Goal: Find specific page/section: Find specific page/section

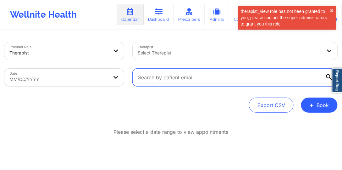
click at [161, 73] on input "text" at bounding box center [235, 77] width 205 height 18
paste input "[PERSON_NAME]"
type input "[PERSON_NAME]"
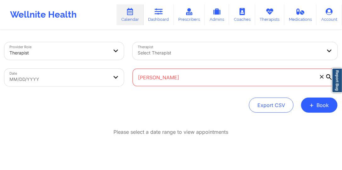
click at [180, 77] on input "[PERSON_NAME]" at bounding box center [235, 77] width 205 height 18
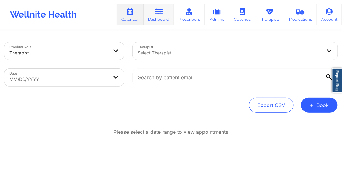
click at [161, 23] on link "Dashboard" at bounding box center [159, 14] width 30 height 21
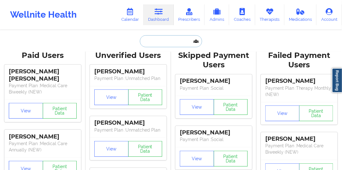
paste input "[PERSON_NAME]"
type input "[PERSON_NAME]"
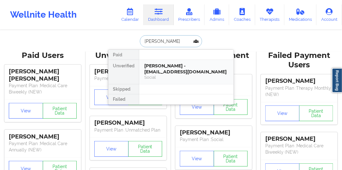
click at [178, 69] on div "[PERSON_NAME] - [EMAIL_ADDRESS][DOMAIN_NAME]" at bounding box center [186, 69] width 84 height 12
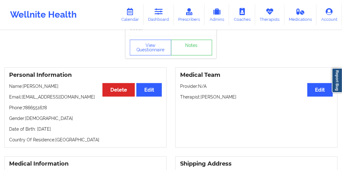
scroll to position [18, 0]
click at [75, 99] on p "Email: [EMAIL_ADDRESS][DOMAIN_NAME]" at bounding box center [85, 97] width 153 height 6
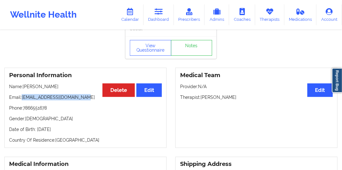
drag, startPoint x: 75, startPoint y: 99, endPoint x: 46, endPoint y: 98, distance: 29.2
click at [46, 98] on p "Email: [EMAIL_ADDRESS][DOMAIN_NAME]" at bounding box center [85, 97] width 153 height 6
copy p "[EMAIL_ADDRESS][DOMAIN_NAME]"
click at [127, 21] on link "Calendar" at bounding box center [130, 14] width 27 height 21
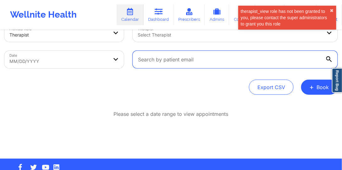
paste input "[EMAIL_ADDRESS][DOMAIN_NAME]"
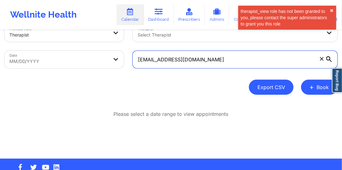
type input "[EMAIL_ADDRESS][DOMAIN_NAME]"
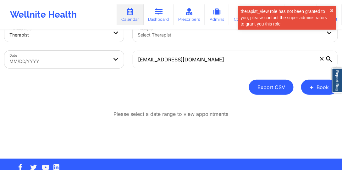
click at [261, 89] on button "Export CSV" at bounding box center [271, 86] width 45 height 15
select select "2025-8"
select select "2025-9"
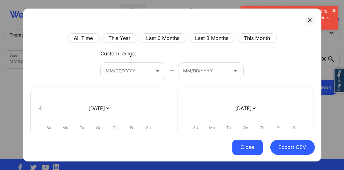
click at [243, 143] on button "Close" at bounding box center [248, 146] width 30 height 15
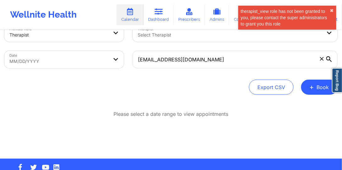
click at [328, 57] on icon at bounding box center [329, 59] width 6 height 6
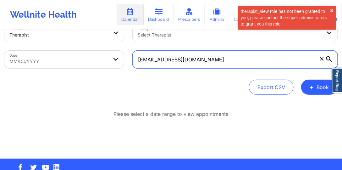
click at [328, 57] on input "[EMAIL_ADDRESS][DOMAIN_NAME]" at bounding box center [235, 60] width 205 height 18
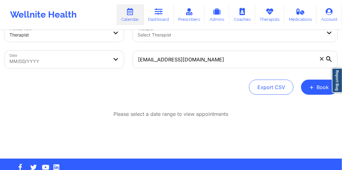
click at [327, 58] on icon at bounding box center [329, 59] width 6 height 6
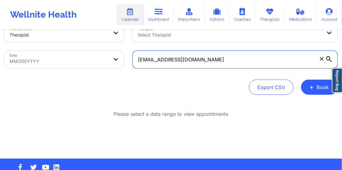
click at [327, 58] on input "[EMAIL_ADDRESS][DOMAIN_NAME]" at bounding box center [235, 60] width 205 height 18
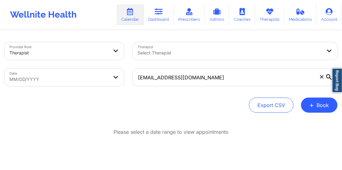
click at [87, 74] on body "Wellnite Health Calendar Dashboard Prescribers Admins Coaches Therapists Medica…" at bounding box center [171, 85] width 342 height 170
select select "2025-8"
select select "2025-9"
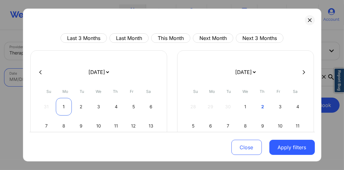
click at [62, 100] on div "1" at bounding box center [64, 107] width 16 height 18
select select "2025-8"
select select "2025-9"
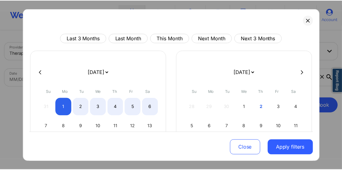
scroll to position [79, 0]
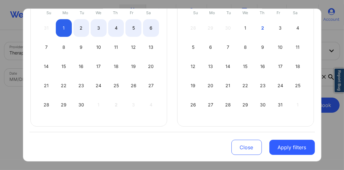
select select "2025-8"
select select "2025-9"
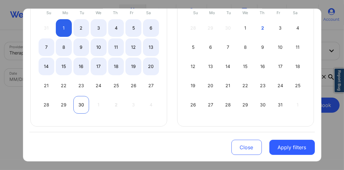
select select "2025-8"
select select "2025-9"
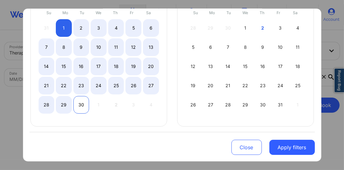
click at [81, 103] on div "30" at bounding box center [81, 105] width 16 height 18
select select "2025-8"
select select "2025-9"
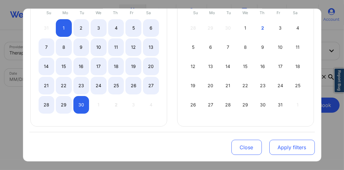
click at [297, 145] on button "Apply filters" at bounding box center [293, 146] width 46 height 15
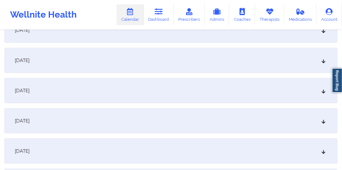
scroll to position [89, 0]
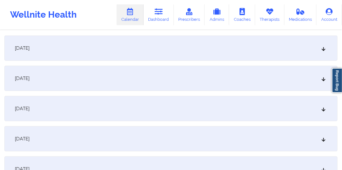
click at [205, 52] on div "[DATE]" at bounding box center [170, 47] width 333 height 25
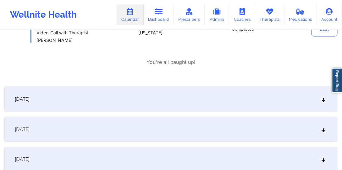
scroll to position [144, 0]
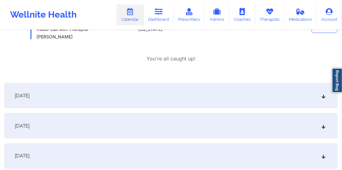
click at [121, 91] on div "[DATE]" at bounding box center [170, 95] width 333 height 25
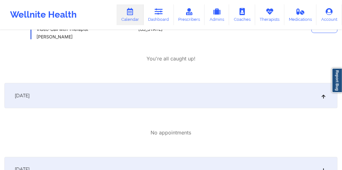
click at [122, 89] on div "[DATE]" at bounding box center [170, 95] width 333 height 25
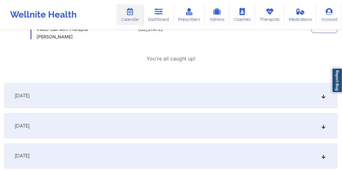
scroll to position [215, 0]
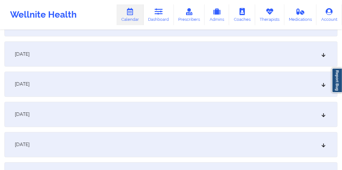
click at [136, 55] on div "[DATE]" at bounding box center [170, 53] width 333 height 25
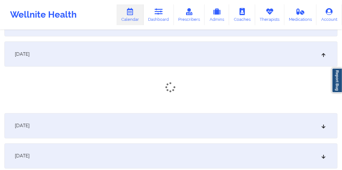
click at [136, 54] on div "[DATE]" at bounding box center [170, 53] width 333 height 25
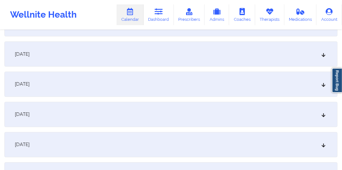
click at [136, 54] on div "[DATE]" at bounding box center [170, 53] width 333 height 25
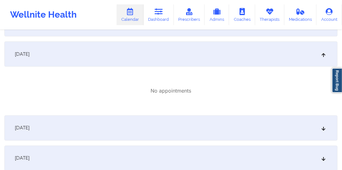
click at [138, 57] on div "[DATE]" at bounding box center [170, 53] width 333 height 25
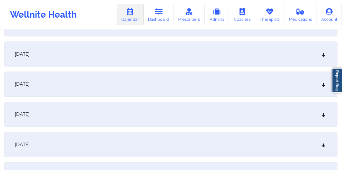
click at [126, 87] on div "[DATE]" at bounding box center [170, 84] width 333 height 25
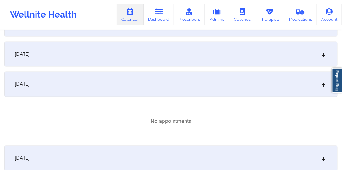
click at [127, 86] on div "[DATE]" at bounding box center [170, 84] width 333 height 25
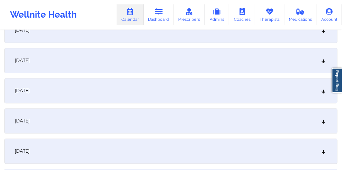
scroll to position [269, 0]
click at [161, 66] on div "[DATE]" at bounding box center [170, 60] width 333 height 25
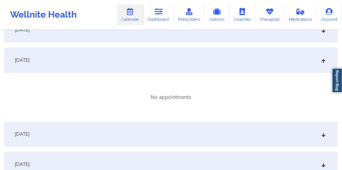
click at [163, 65] on div "[DATE]" at bounding box center [170, 60] width 333 height 25
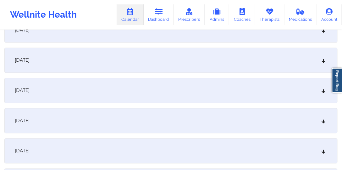
click at [162, 98] on div "[DATE]" at bounding box center [170, 90] width 333 height 25
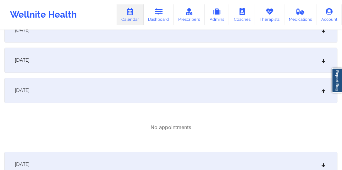
click at [174, 90] on div "[DATE]" at bounding box center [170, 90] width 333 height 25
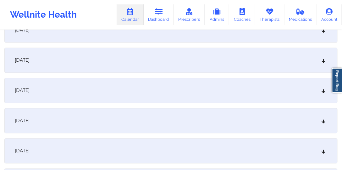
scroll to position [305, 0]
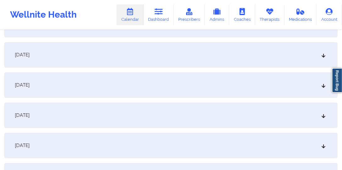
click at [168, 89] on div "[DATE]" at bounding box center [170, 84] width 333 height 25
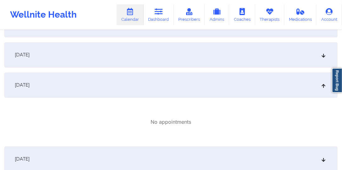
click at [170, 87] on div "[DATE]" at bounding box center [170, 84] width 333 height 25
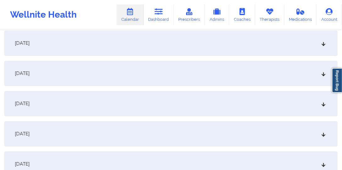
scroll to position [323, 0]
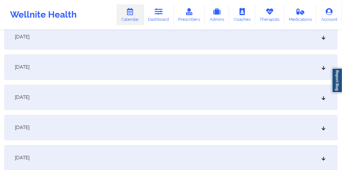
click at [169, 101] on div "[DATE]" at bounding box center [170, 96] width 333 height 25
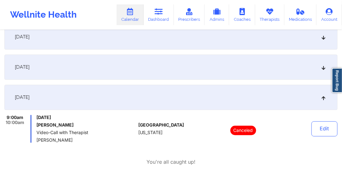
click at [172, 100] on div "[DATE]" at bounding box center [170, 96] width 333 height 25
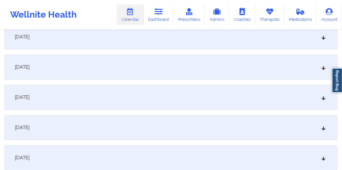
click at [172, 100] on div "[DATE]" at bounding box center [170, 96] width 333 height 25
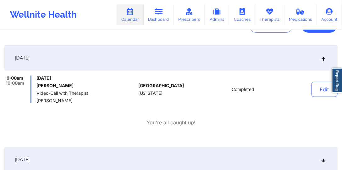
scroll to position [72, 0]
